Goal: Navigation & Orientation: Find specific page/section

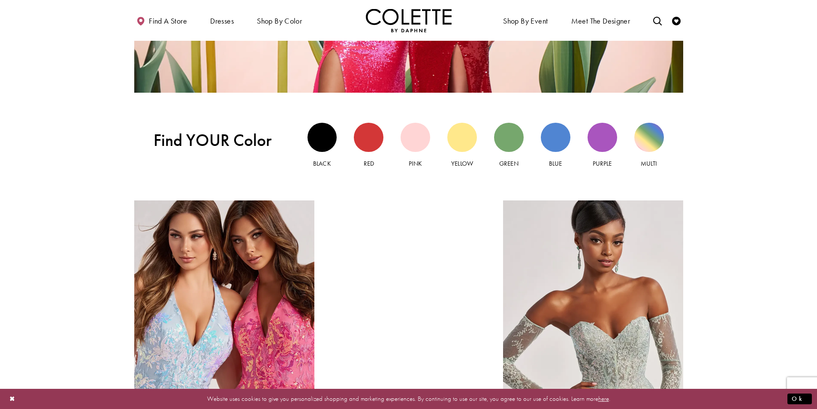
scroll to position [944, 0]
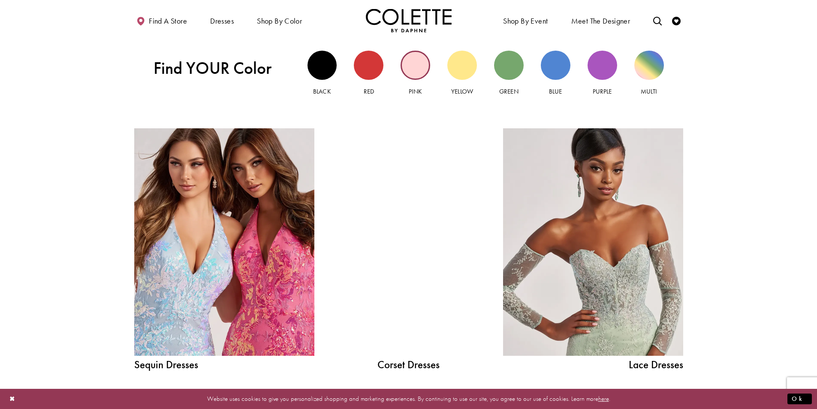
click at [420, 65] on div "Pink view" at bounding box center [416, 66] width 30 height 30
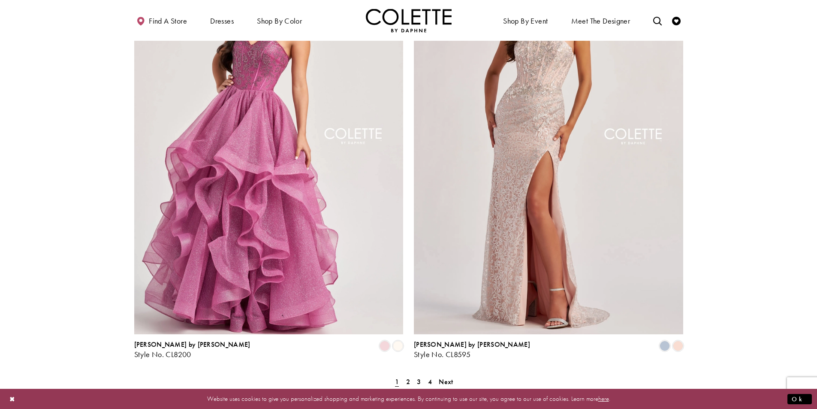
scroll to position [1545, 0]
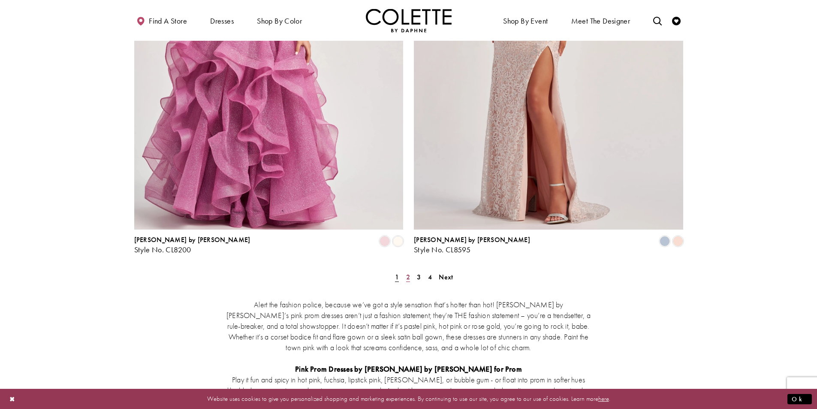
click at [411, 271] on link "2" at bounding box center [408, 277] width 9 height 12
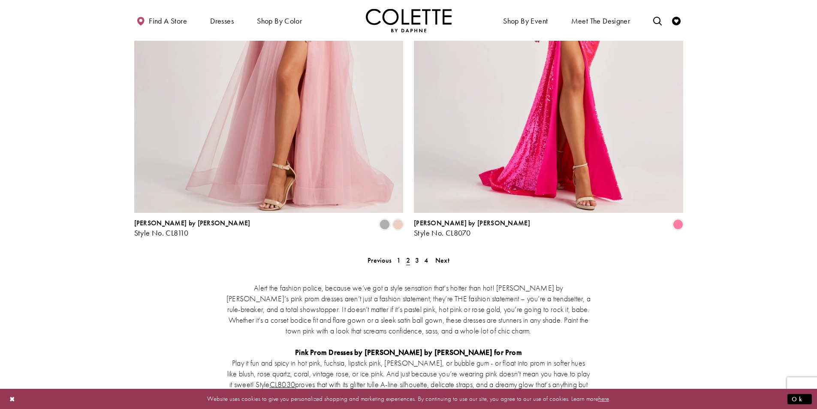
scroll to position [1634, 0]
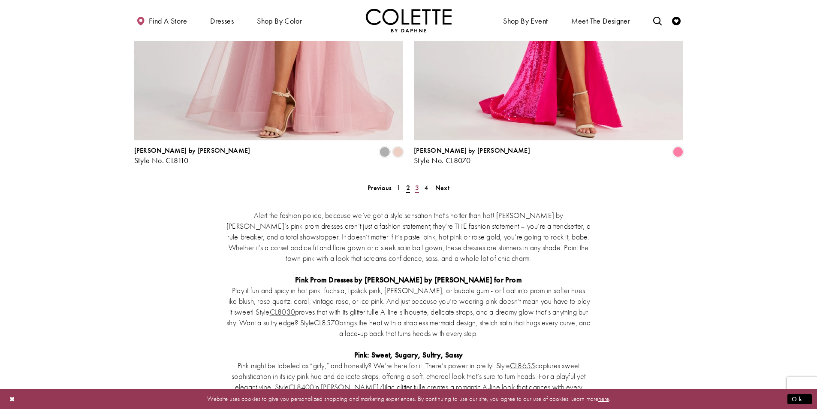
click at [417, 181] on link "3" at bounding box center [417, 187] width 9 height 12
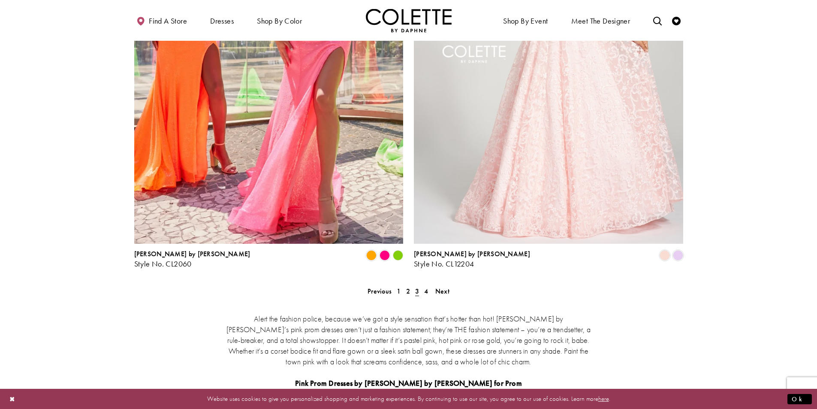
scroll to position [1634, 0]
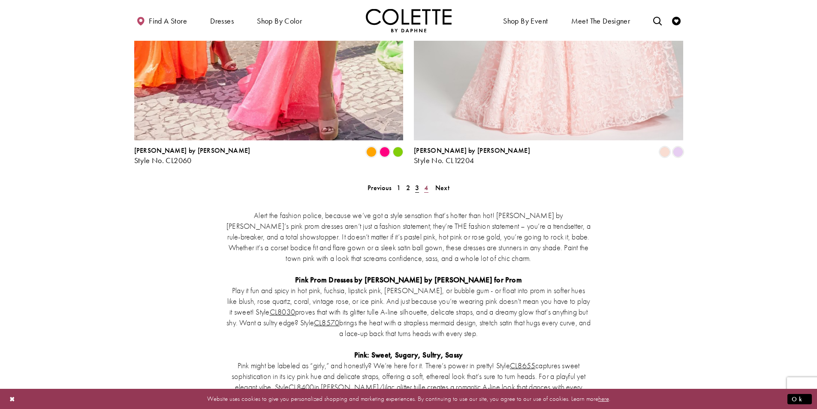
click at [430, 181] on link "4" at bounding box center [426, 187] width 9 height 12
